Goal: Information Seeking & Learning: Find specific page/section

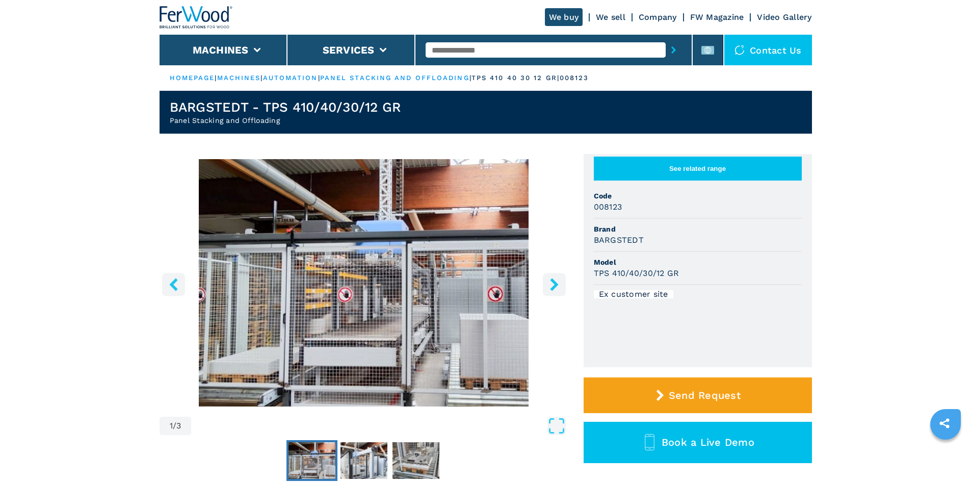
click at [447, 45] on input "text" at bounding box center [546, 49] width 240 height 15
type input "******"
click at [672, 51] on icon "submit-button" at bounding box center [674, 49] width 5 height 7
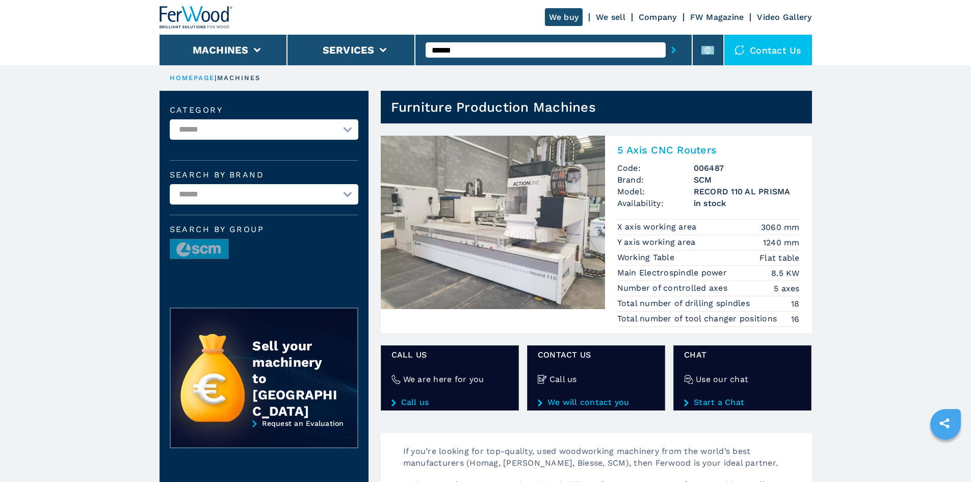
click at [685, 150] on h2 "5 Axis CNC Routers" at bounding box center [709, 150] width 183 height 12
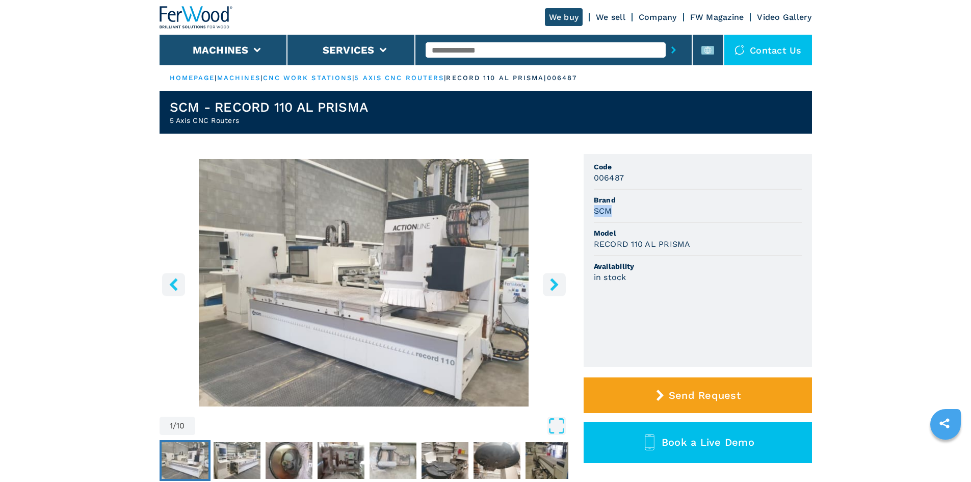
drag, startPoint x: 594, startPoint y: 210, endPoint x: 633, endPoint y: 211, distance: 38.8
click at [633, 211] on div "SCM" at bounding box center [698, 211] width 208 height 12
copy h3 "SCM"
drag, startPoint x: 660, startPoint y: 241, endPoint x: 641, endPoint y: 249, distance: 21.0
click at [657, 243] on h3 "RECORD 110 AL PRISMA" at bounding box center [642, 244] width 97 height 12
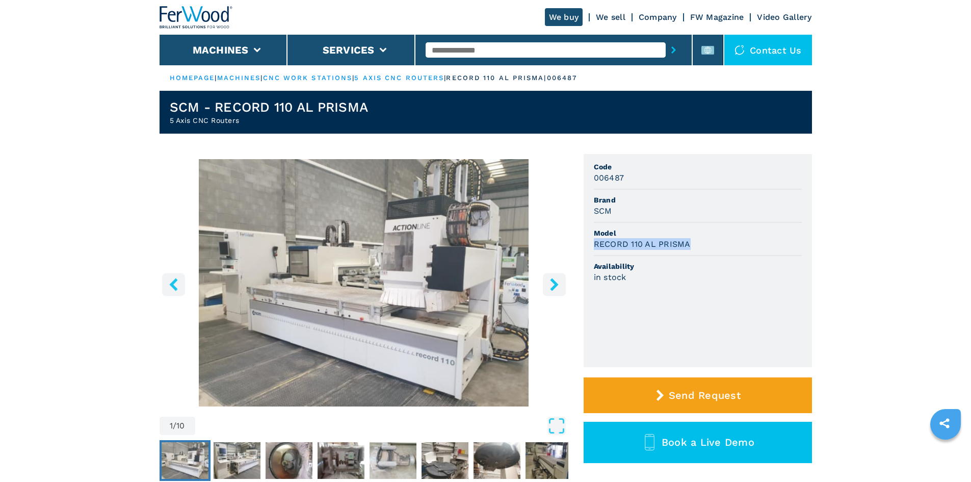
drag, startPoint x: 594, startPoint y: 241, endPoint x: 695, endPoint y: 242, distance: 101.0
click at [695, 242] on div "RECORD 110 AL PRISMA" at bounding box center [698, 244] width 208 height 12
copy h3 "RECORD 110 AL PRISMA"
click at [776, 278] on div "in stock" at bounding box center [698, 277] width 208 height 12
drag, startPoint x: 612, startPoint y: 179, endPoint x: 649, endPoint y: 181, distance: 36.2
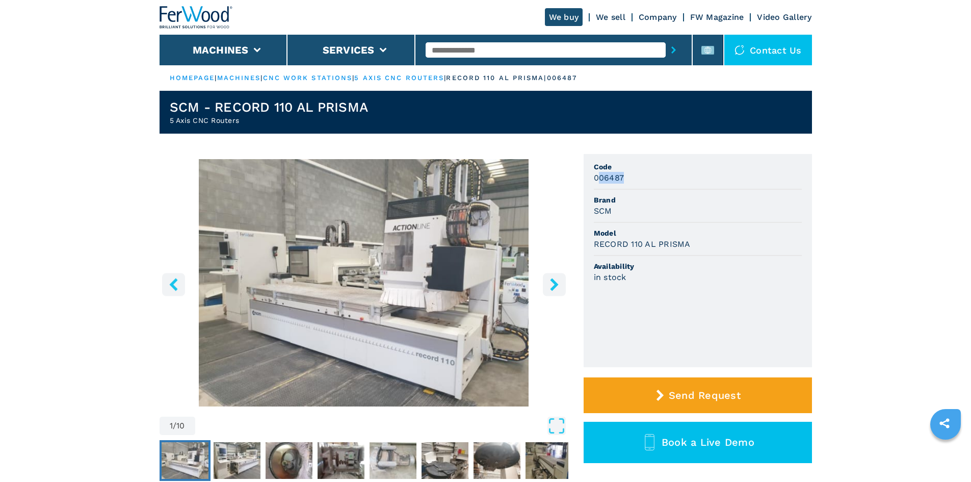
click at [649, 181] on div "006487" at bounding box center [698, 178] width 208 height 12
click at [641, 181] on div "006487" at bounding box center [698, 178] width 208 height 12
drag, startPoint x: 594, startPoint y: 177, endPoint x: 645, endPoint y: 175, distance: 51.5
click at [645, 175] on div "006487" at bounding box center [698, 178] width 208 height 12
copy h3 "006487"
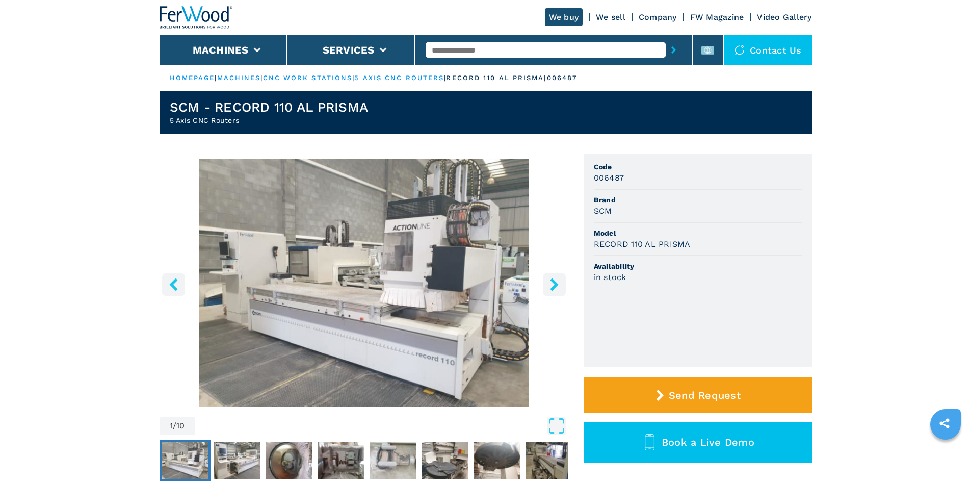
click at [514, 49] on input "text" at bounding box center [546, 49] width 240 height 15
paste input "******"
type input "******"
click at [672, 52] on icon "submit-button" at bounding box center [674, 49] width 5 height 7
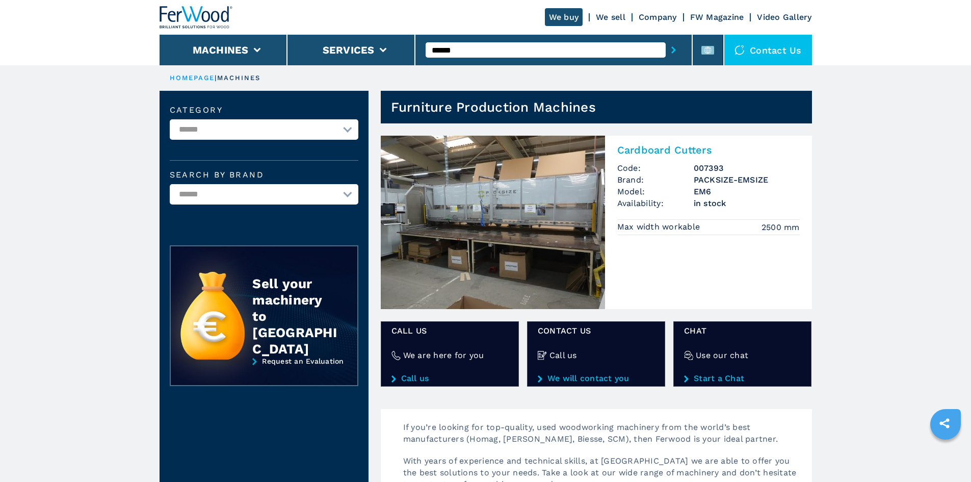
click at [657, 150] on h2 "Cardboard Cutters" at bounding box center [709, 150] width 183 height 12
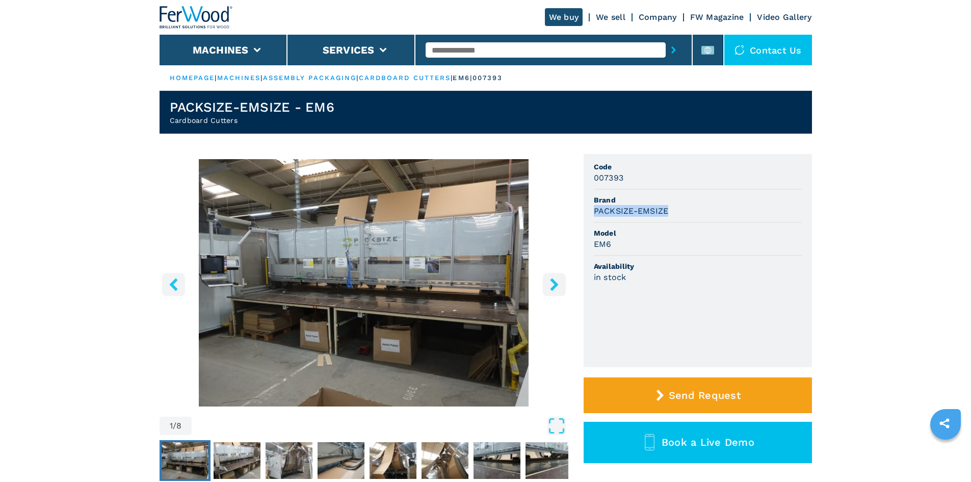
drag, startPoint x: 642, startPoint y: 213, endPoint x: 594, endPoint y: 217, distance: 48.6
click at [594, 217] on li "Brand PACKSIZE-EMSIZE" at bounding box center [698, 206] width 208 height 33
click at [655, 227] on li "Model EM6" at bounding box center [698, 239] width 208 height 33
